Goal: Task Accomplishment & Management: Use online tool/utility

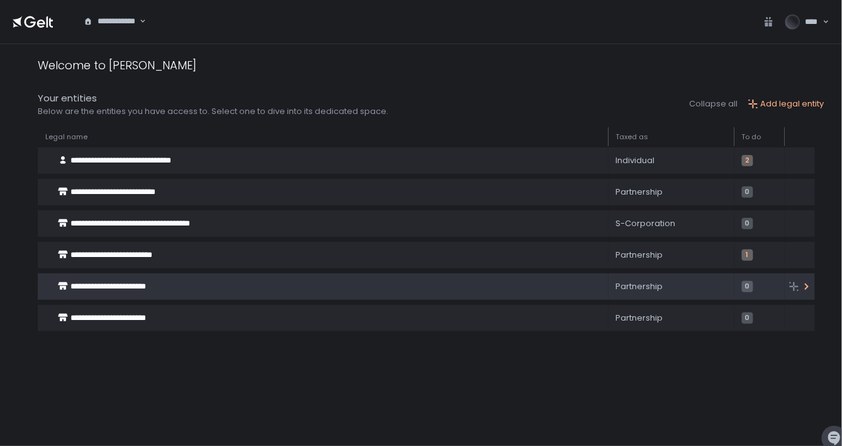
click at [126, 285] on span "**********" at bounding box center [109, 286] width 76 height 8
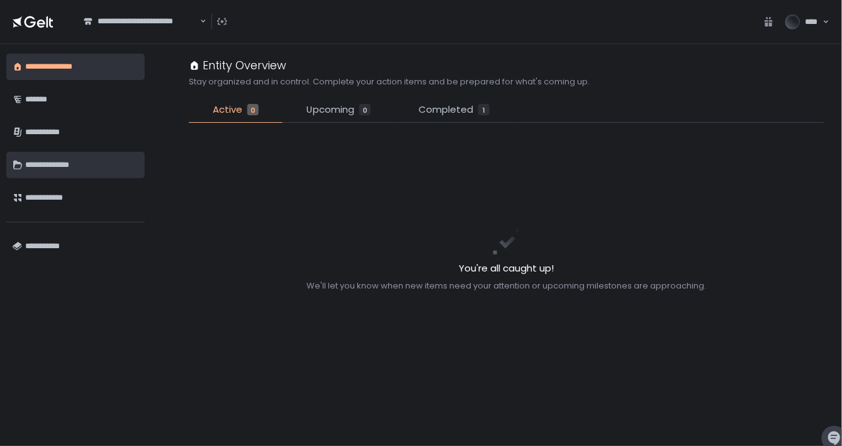
click at [51, 160] on div "**********" at bounding box center [81, 164] width 113 height 21
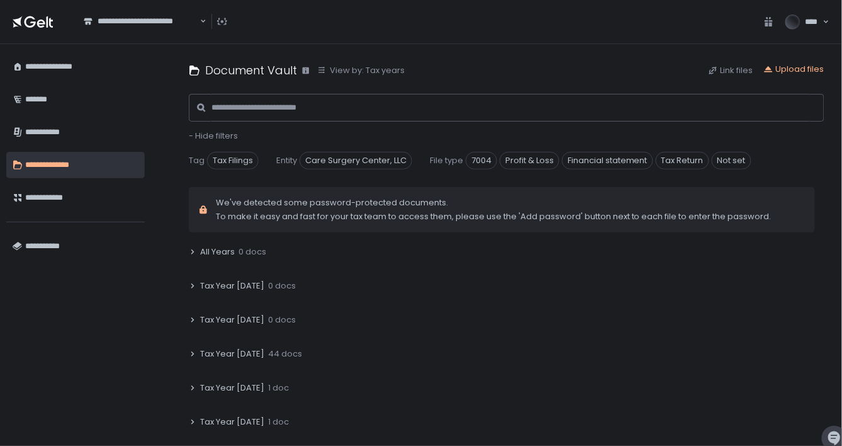
click at [243, 351] on span "Tax Year [DATE]" at bounding box center [232, 353] width 64 height 11
